Goal: Browse casually: Explore the website without a specific task or goal

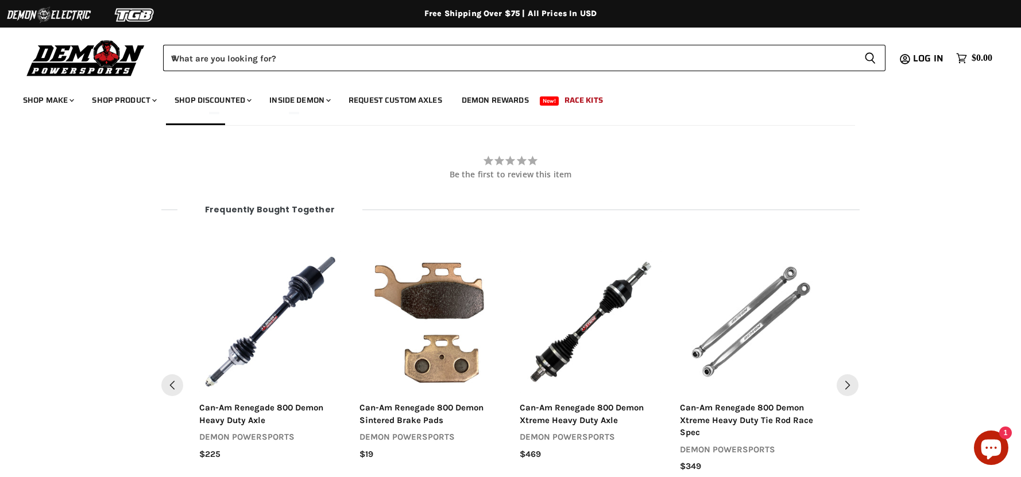
scroll to position [1330, 0]
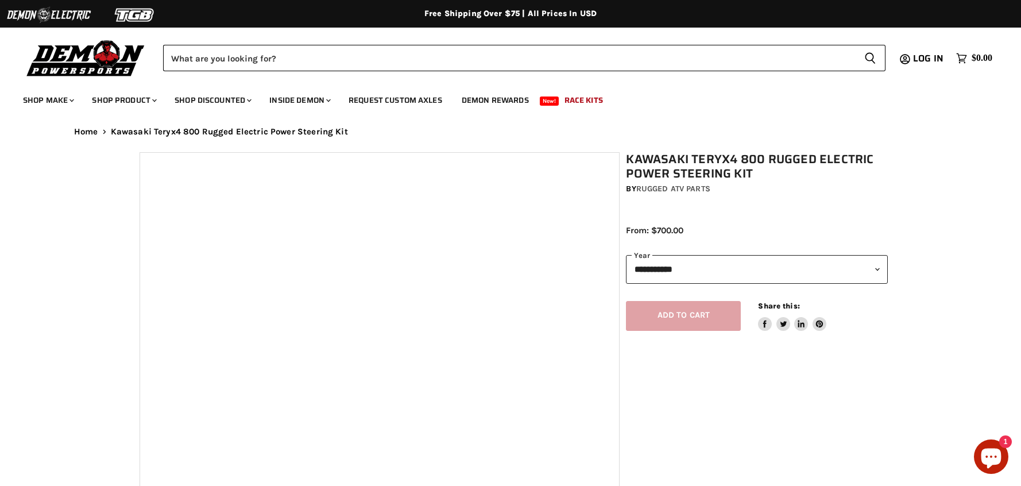
select select "******"
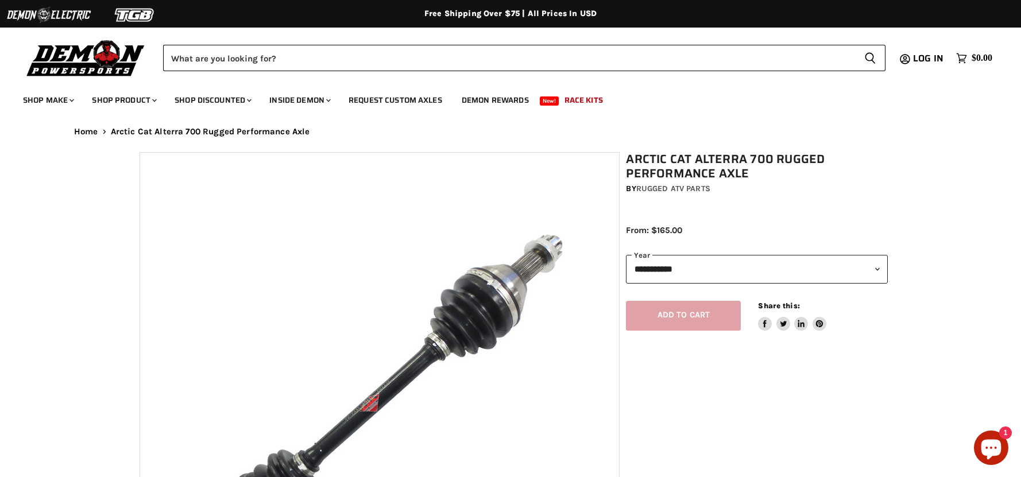
select select "******"
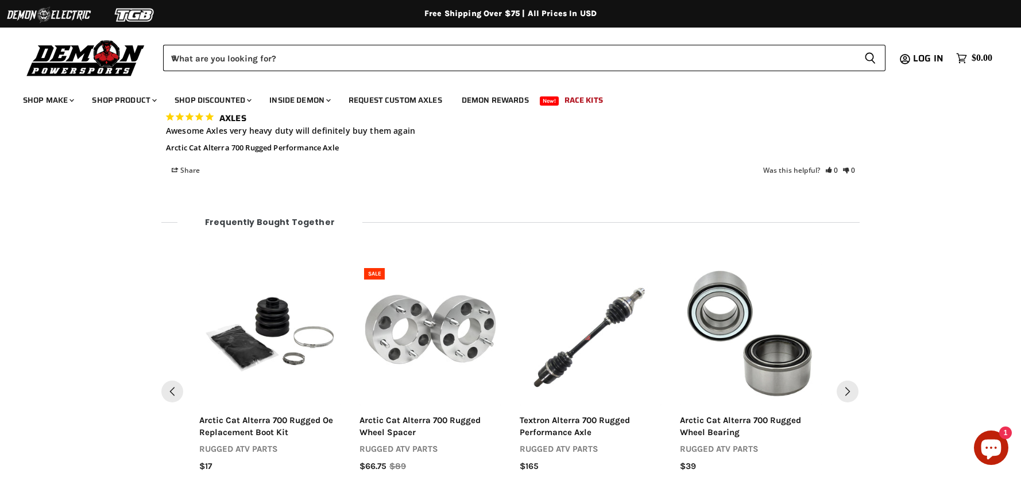
scroll to position [1330, 0]
